Goal: Understand process/instructions: Learn how to perform a task or action

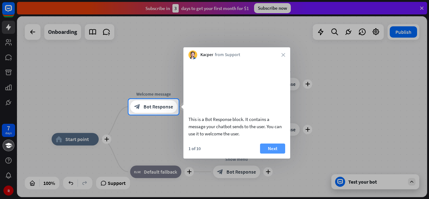
click at [274, 154] on button "Next" at bounding box center [272, 149] width 25 height 10
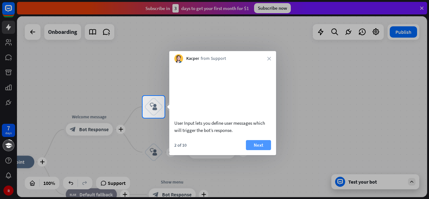
click at [256, 150] on button "Next" at bounding box center [258, 145] width 25 height 10
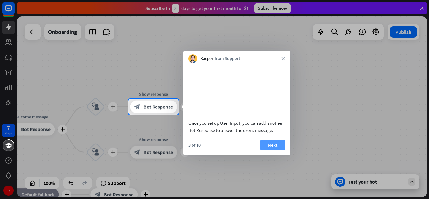
click at [276, 150] on button "Next" at bounding box center [272, 145] width 25 height 10
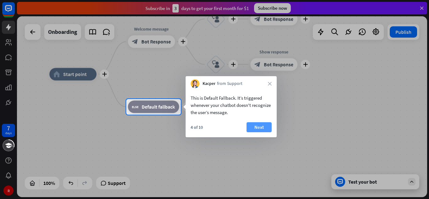
click at [254, 124] on button "Next" at bounding box center [258, 127] width 25 height 10
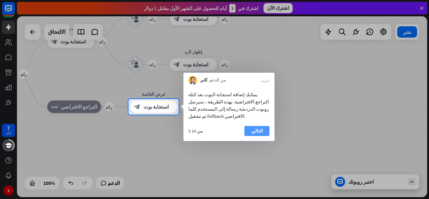
click at [255, 131] on button "التالي" at bounding box center [256, 131] width 25 height 10
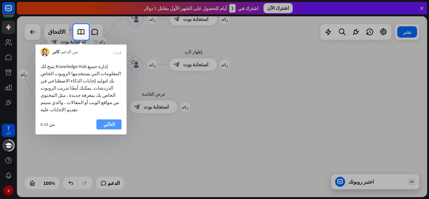
click at [113, 126] on button "التالي" at bounding box center [108, 125] width 25 height 10
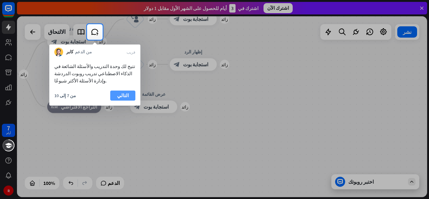
click at [120, 96] on button "التالي" at bounding box center [122, 96] width 25 height 10
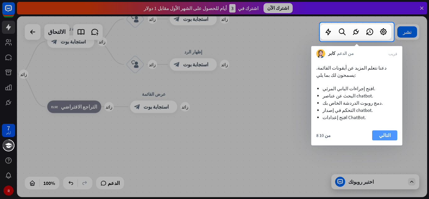
click at [387, 136] on button "التالي" at bounding box center [384, 136] width 25 height 10
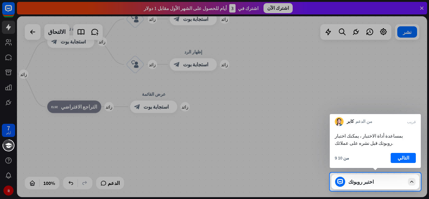
click at [402, 164] on div "9 من 10 التالي" at bounding box center [374, 160] width 91 height 15
click at [404, 158] on button "التالي" at bounding box center [402, 158] width 25 height 10
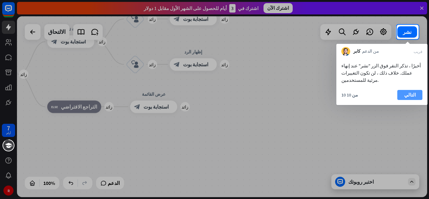
click at [413, 94] on button "التالي" at bounding box center [409, 95] width 25 height 10
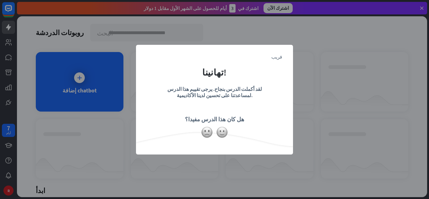
click at [75, 101] on div "قريب تهانينا! لقد أكملت الدرس بنجاح. يرجى تقييم هذا الدرس لمساعدتنا على تحسين ل…" at bounding box center [214, 99] width 429 height 199
click at [79, 77] on div "قريب تهانينا! لقد أكملت الدرس بنجاح. يرجى تقييم هذا الدرس لمساعدتنا على تحسين ل…" at bounding box center [214, 99] width 429 height 199
click at [275, 59] on icon "قريب" at bounding box center [276, 56] width 11 height 5
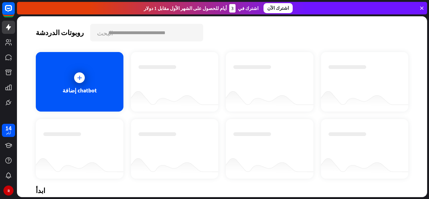
click at [76, 82] on div at bounding box center [80, 78] width 16 height 16
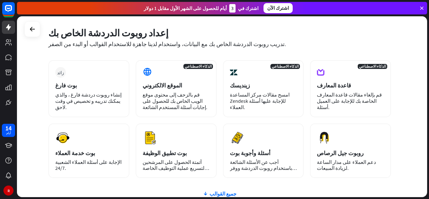
scroll to position [22, 0]
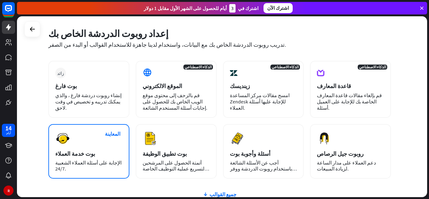
click at [84, 149] on div "المعاينة بوت خدمة العملاء الإجابة على أسئلة العملاء الشعبية 24/7." at bounding box center [88, 151] width 81 height 55
